Goal: Information Seeking & Learning: Learn about a topic

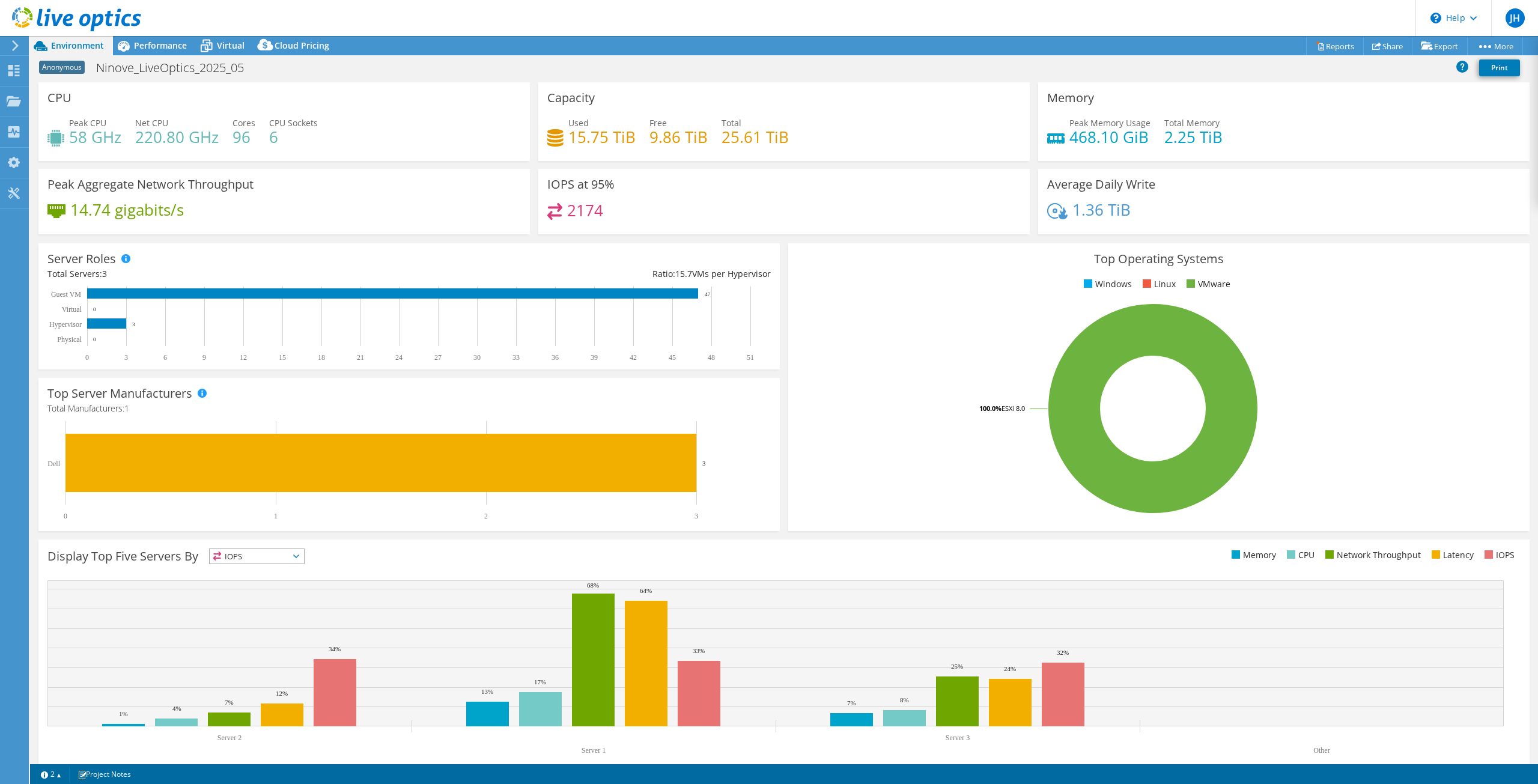
select select "USD"
click at [183, 44] on span "Performance" at bounding box center [160, 45] width 53 height 11
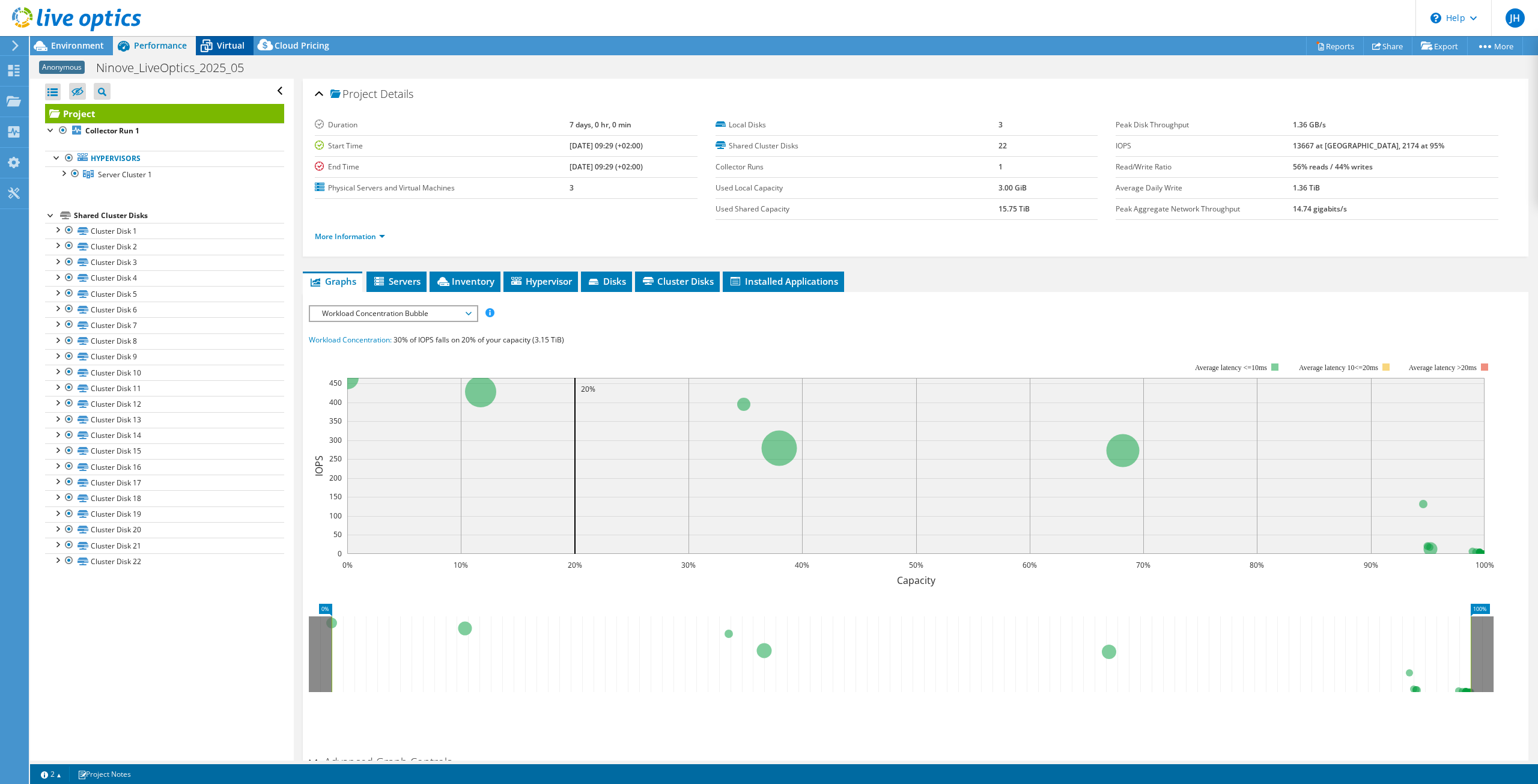
click at [210, 43] on icon at bounding box center [206, 47] width 12 height 9
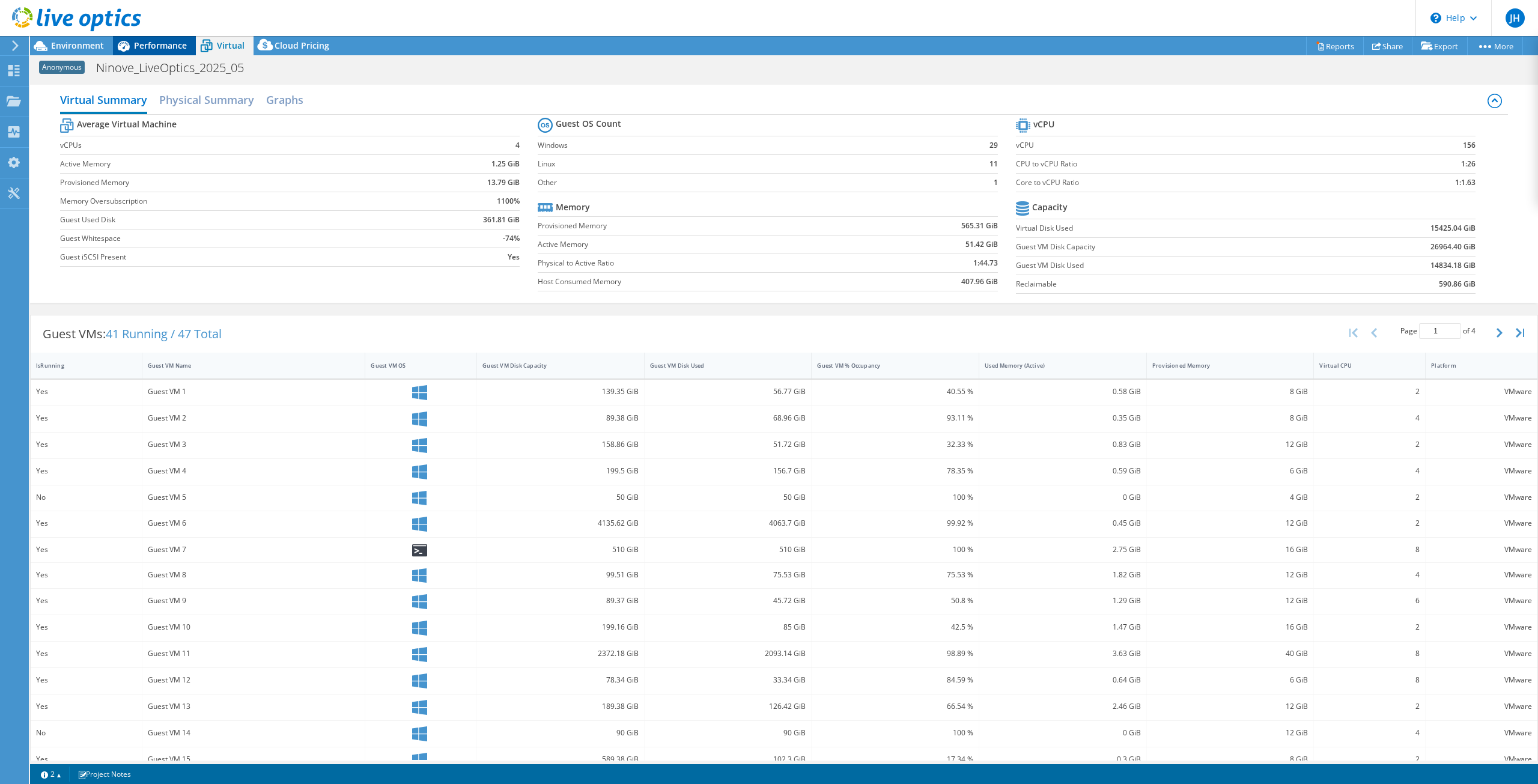
click at [157, 49] on span "Performance" at bounding box center [160, 45] width 53 height 11
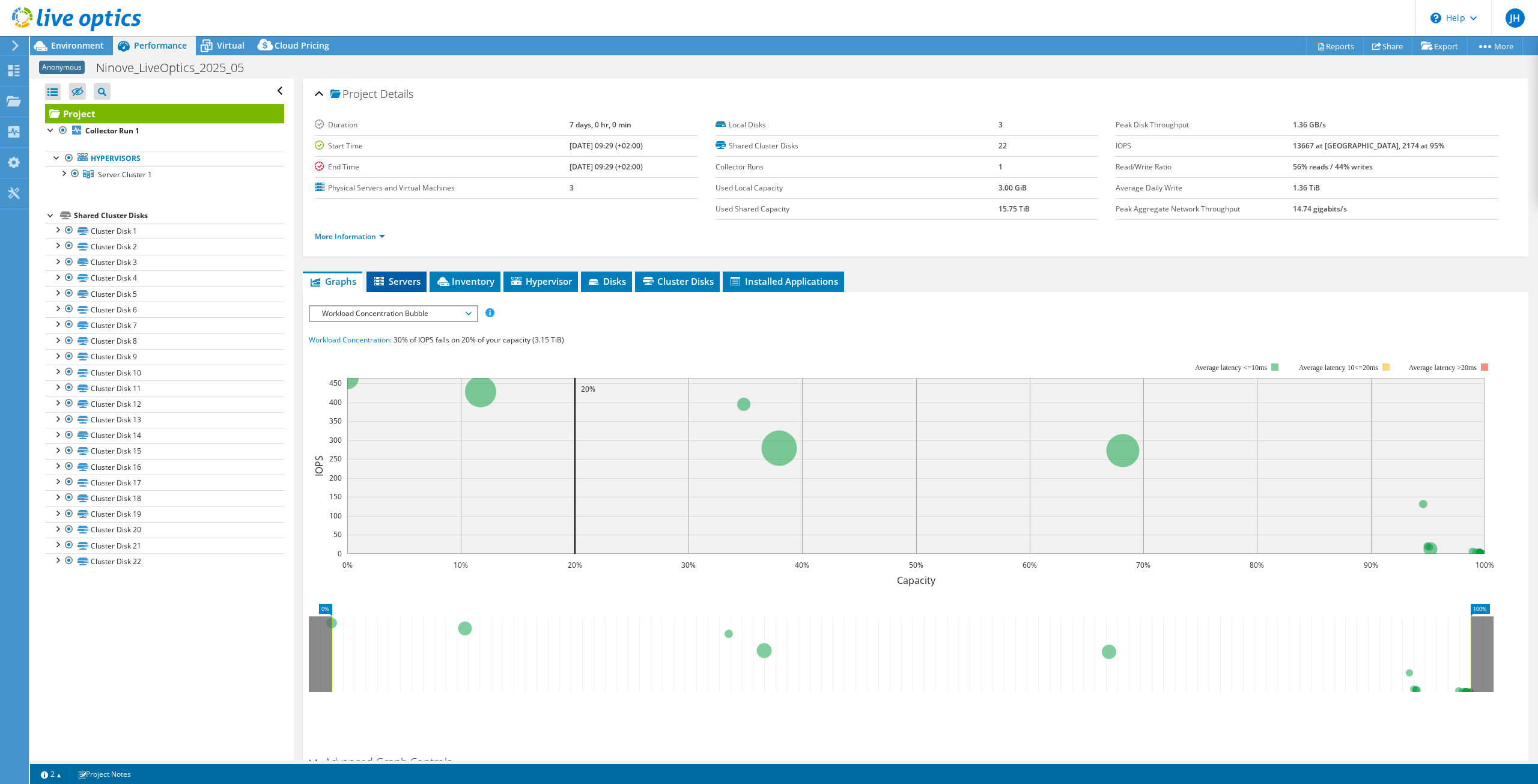
click at [407, 279] on span "Servers" at bounding box center [396, 280] width 48 height 12
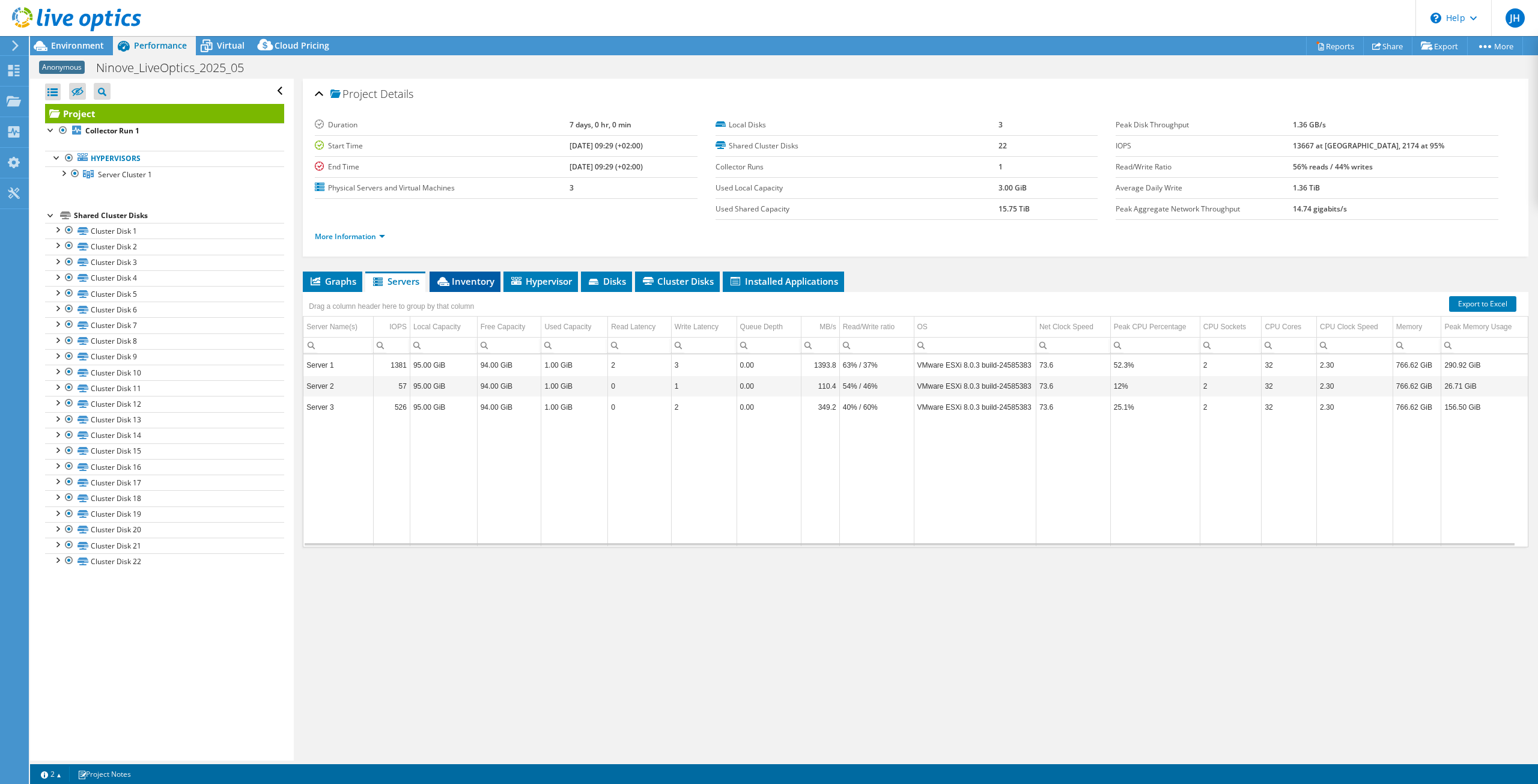
click at [472, 287] on span "Inventory" at bounding box center [464, 280] width 59 height 12
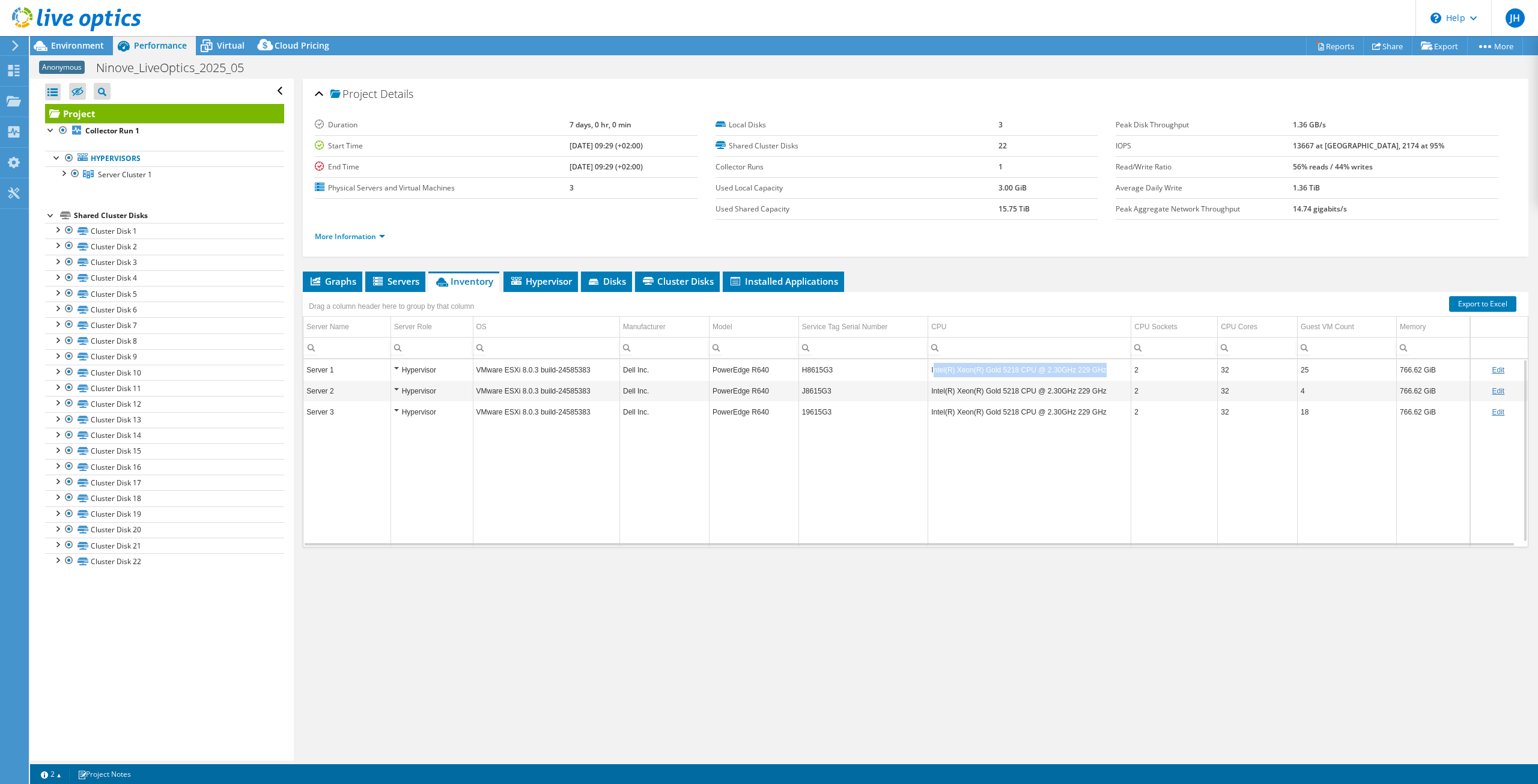
drag, startPoint x: 1095, startPoint y: 368, endPoint x: 929, endPoint y: 375, distance: 166.1
click at [929, 375] on td "Intel(R) Xeon(R) Gold 5218 CPU @ 2.30GHz 229 GHz" at bounding box center [1030, 369] width 203 height 21
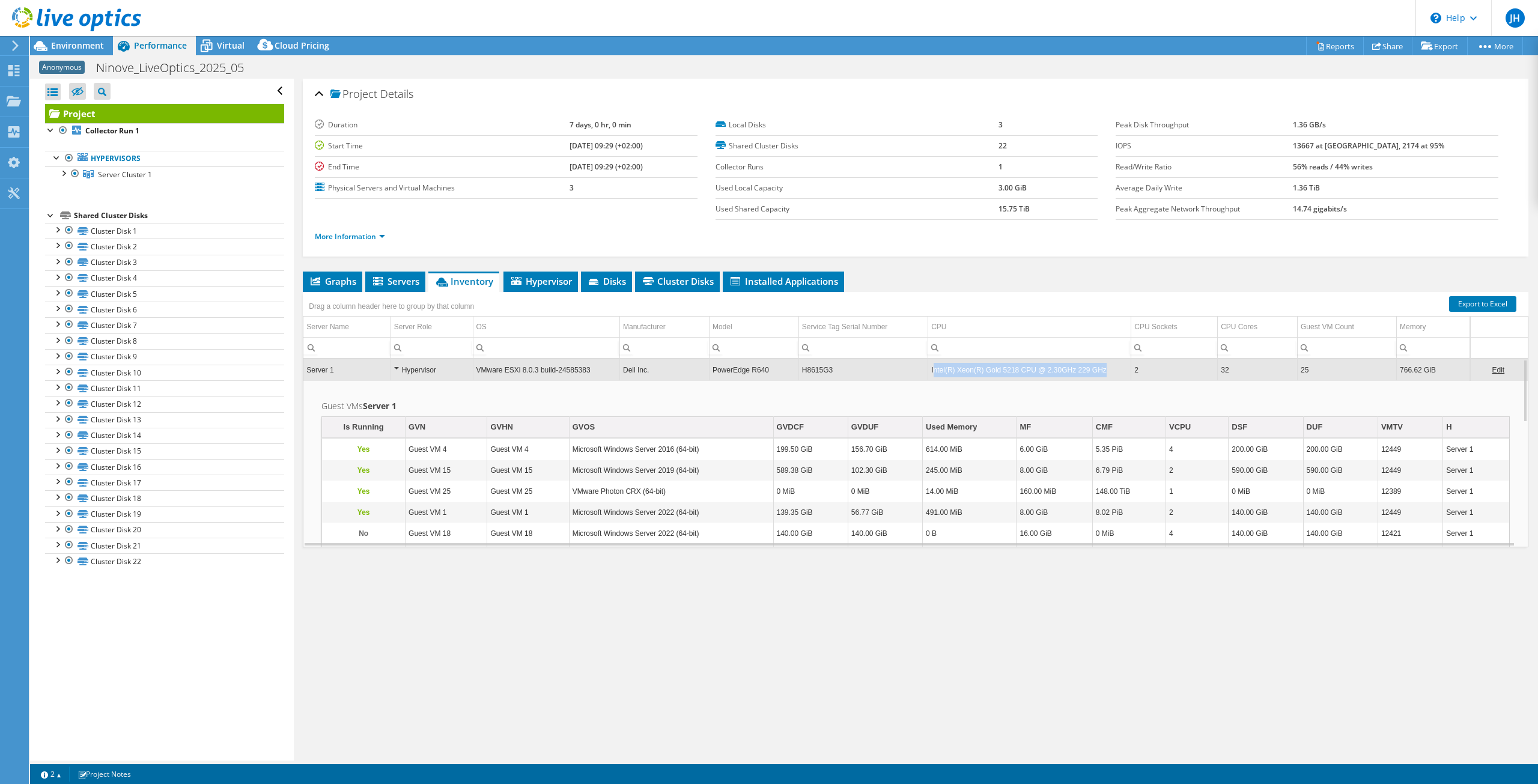
drag, startPoint x: 1106, startPoint y: 366, endPoint x: 929, endPoint y: 378, distance: 177.4
click at [929, 378] on td "Intel(R) Xeon(R) Gold 5218 CPU @ 2.30GHz 229 GHz" at bounding box center [1030, 369] width 203 height 21
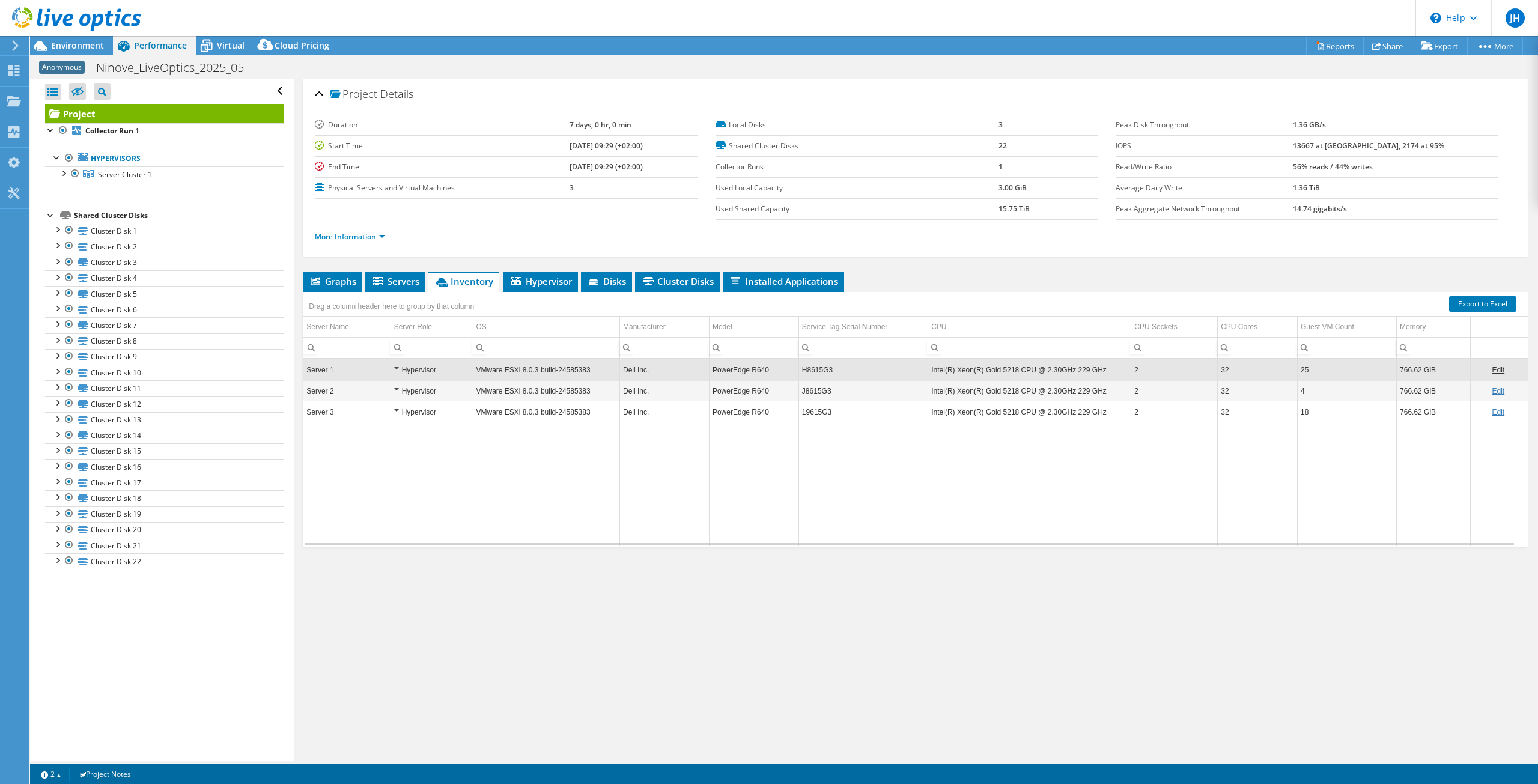
copy td "ntel(R) Xeon(R) Gold 5218 CPU @ 2.30GHz 229 GHz"
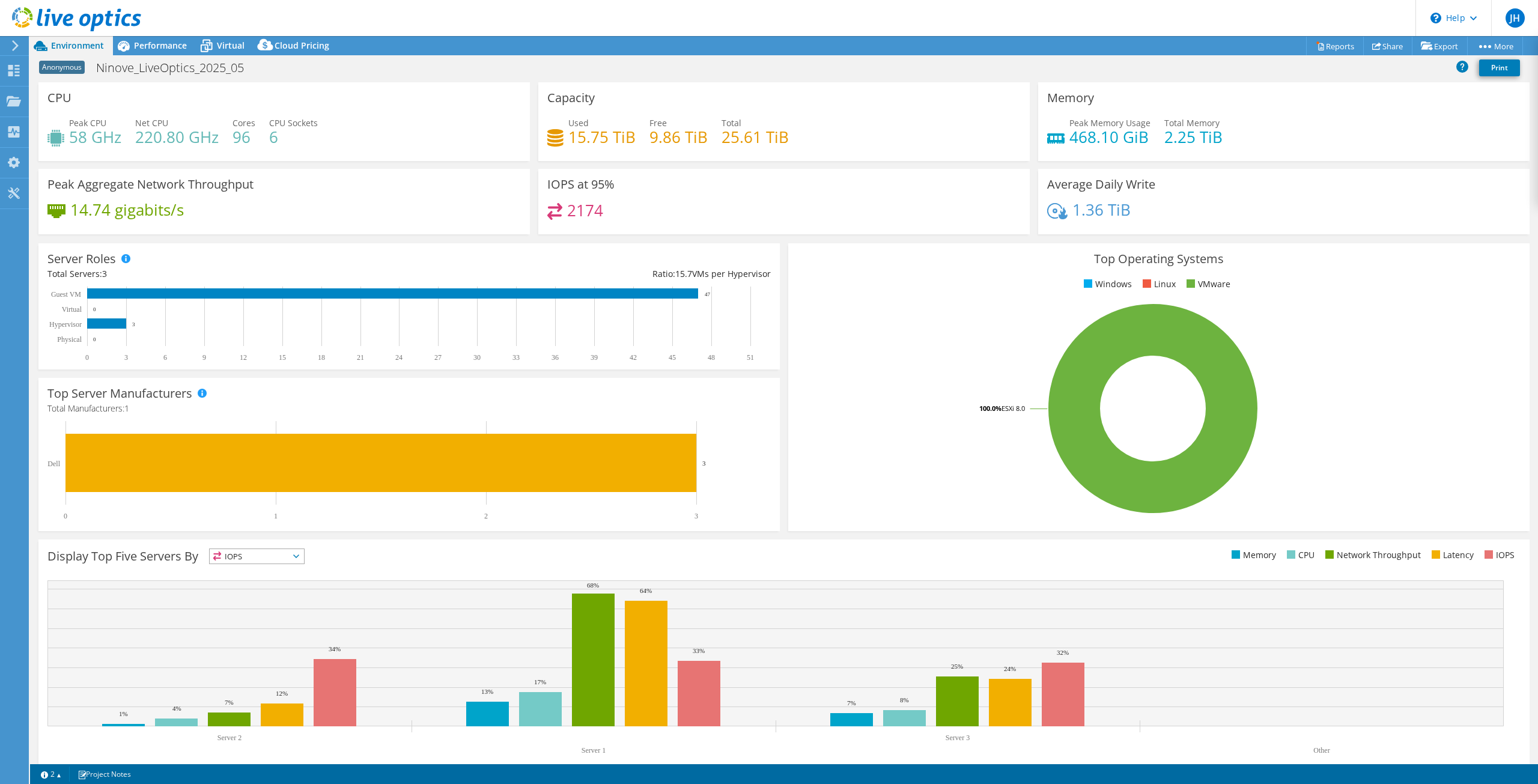
select select "USD"
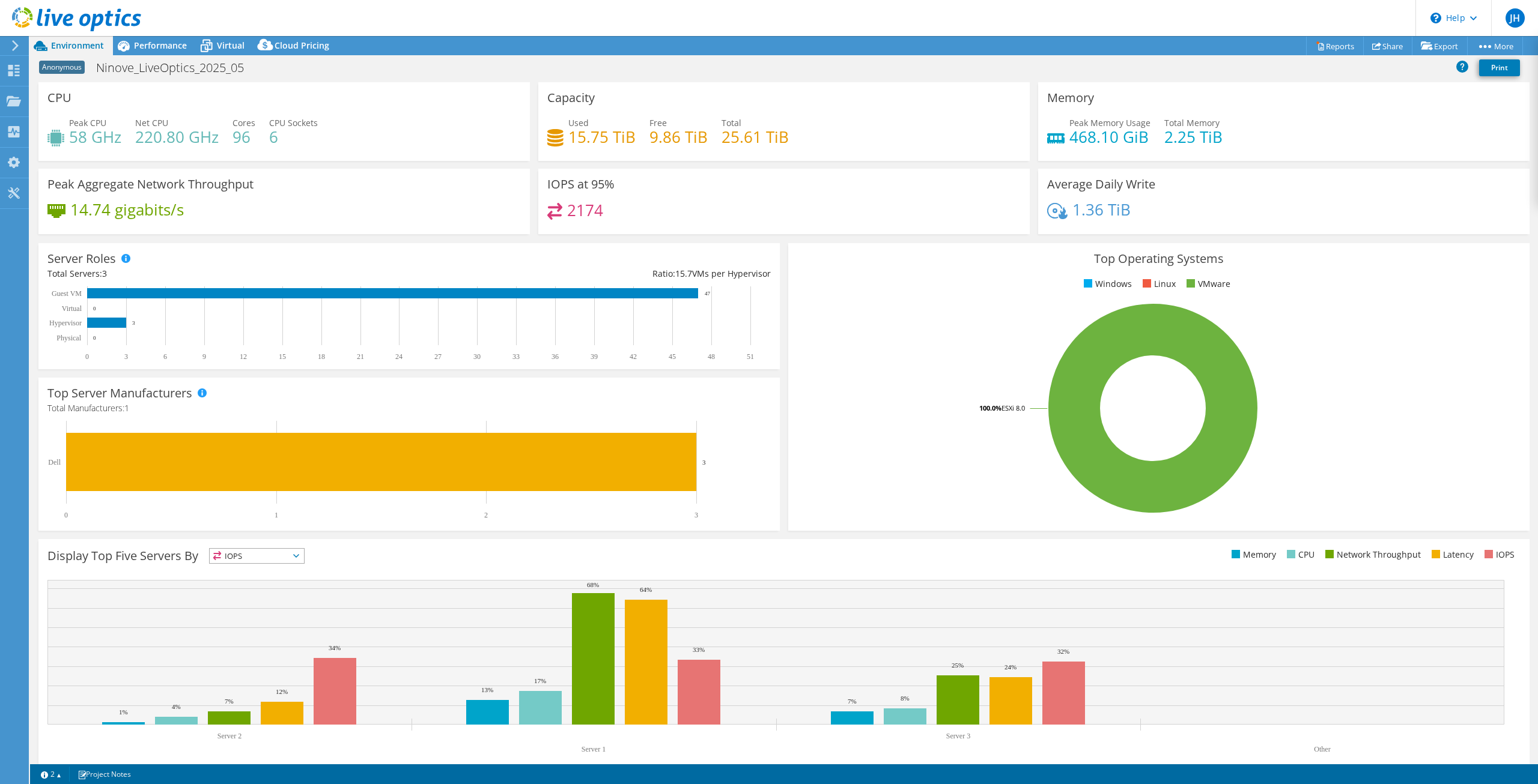
select select "USD"
